Goal: Transaction & Acquisition: Purchase product/service

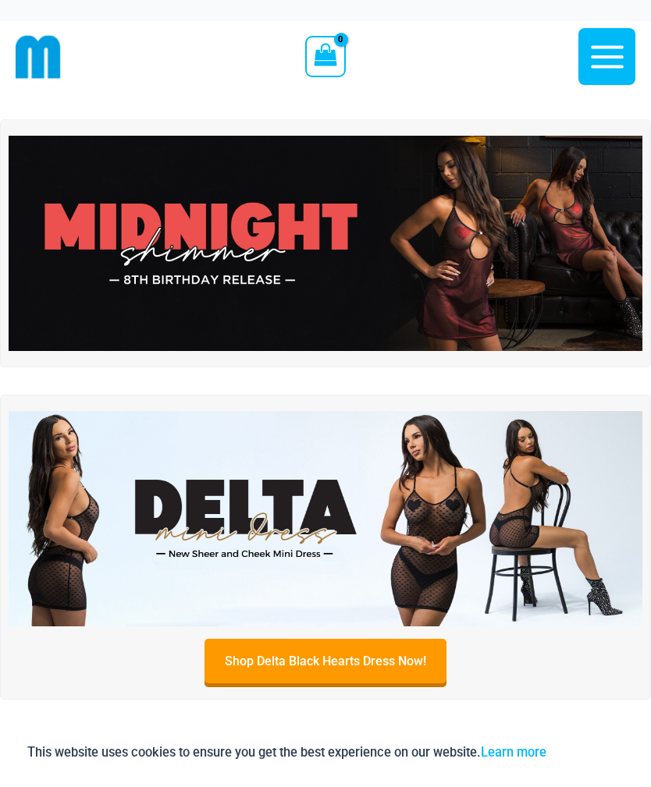
click at [526, 220] on img at bounding box center [325, 243] width 633 height 215
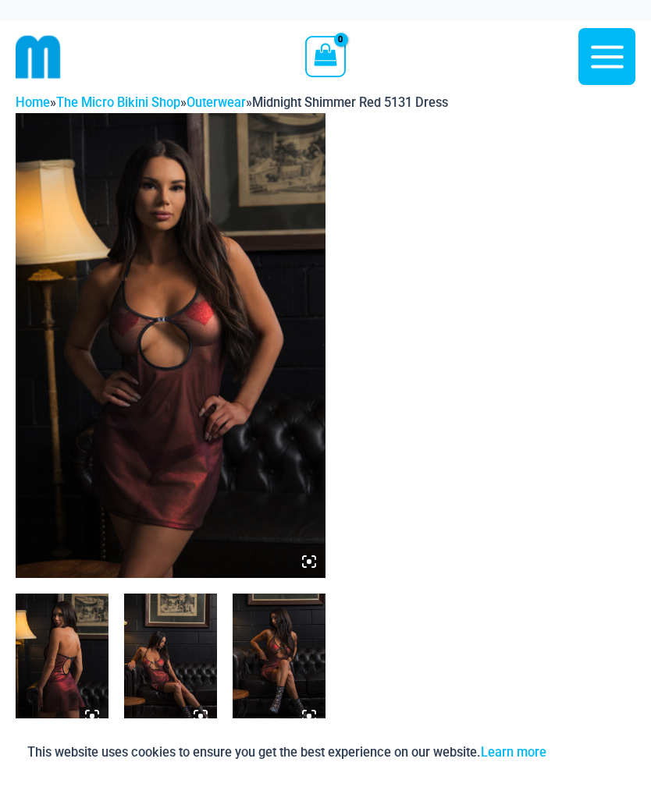
click at [272, 328] on img at bounding box center [171, 345] width 310 height 465
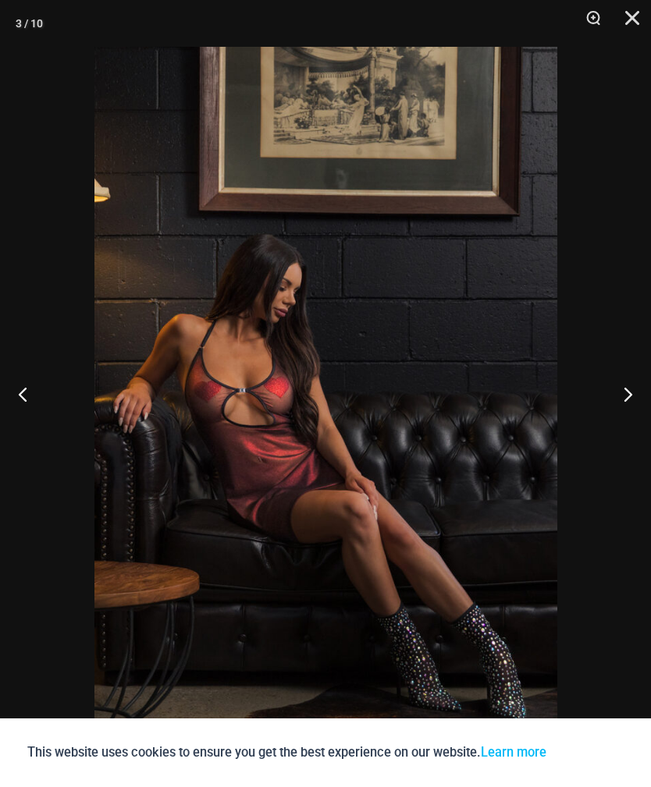
click at [632, 20] on button "Close" at bounding box center [626, 23] width 39 height 47
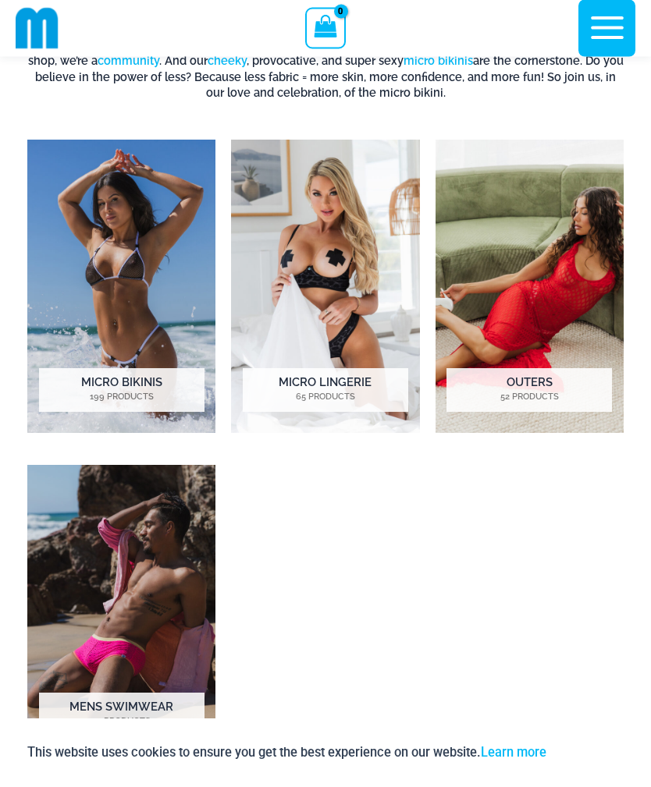
scroll to position [797, 0]
click at [557, 272] on img "Visit product category Outers" at bounding box center [529, 286] width 188 height 293
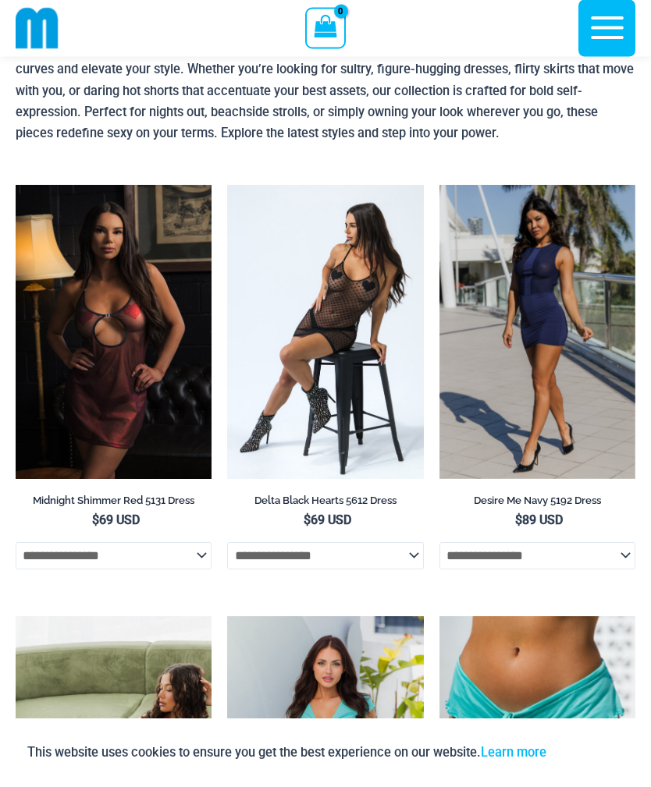
scroll to position [100, 0]
click at [227, 185] on img at bounding box center [227, 185] width 0 height 0
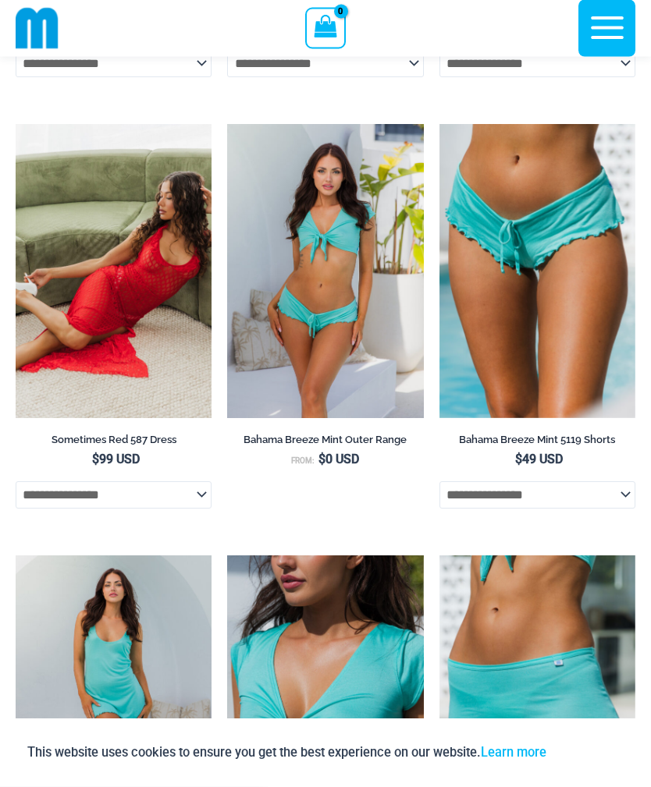
scroll to position [592, 0]
click at [16, 124] on img at bounding box center [16, 124] width 0 height 0
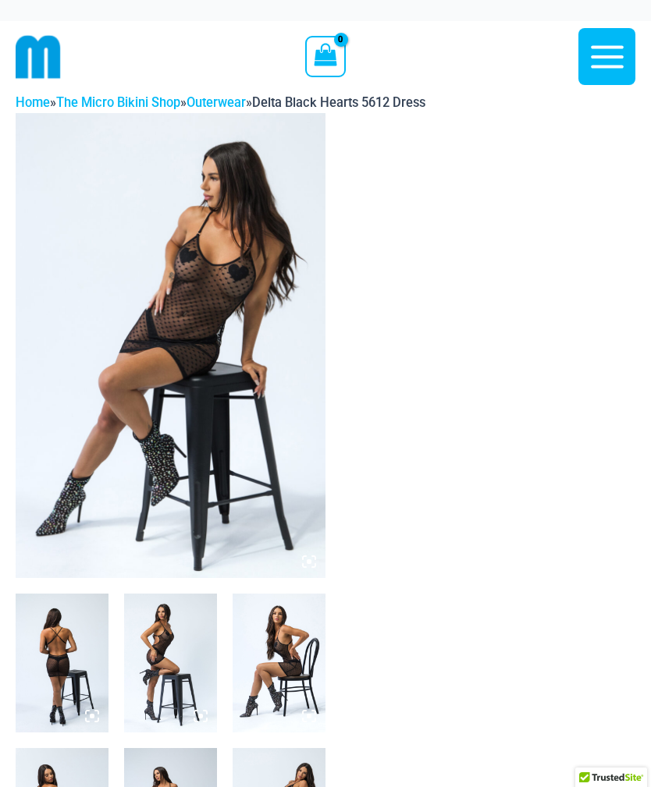
click at [284, 342] on img at bounding box center [171, 345] width 310 height 465
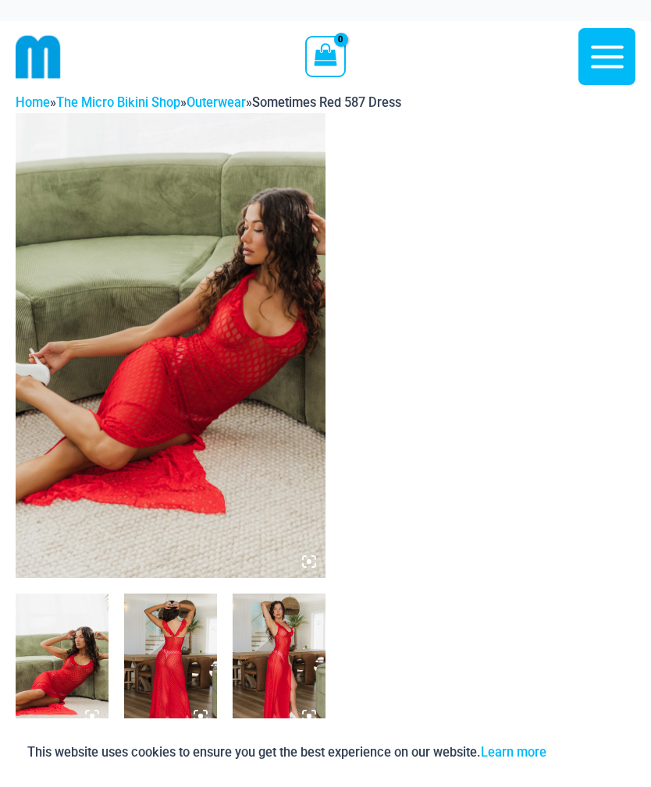
click at [300, 312] on img at bounding box center [171, 345] width 310 height 465
